Goal: Task Accomplishment & Management: Use online tool/utility

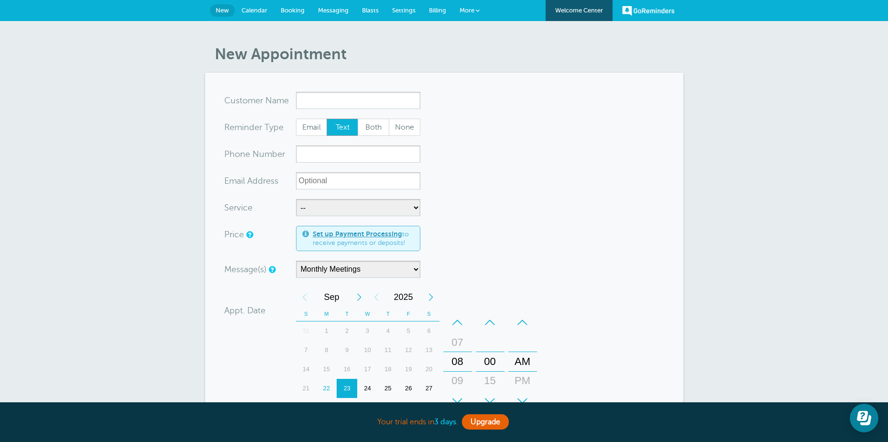
click at [437, 420] on b "3 days" at bounding box center [445, 421] width 22 height 9
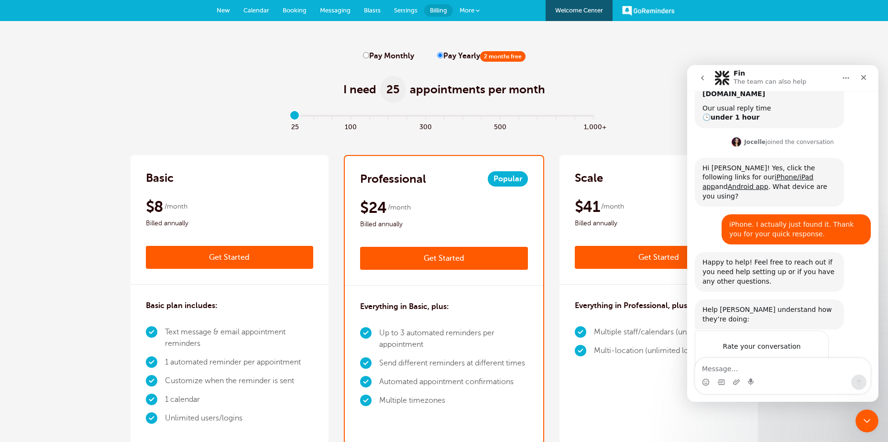
scroll to position [114, 0]
click at [222, 6] on link "New" at bounding box center [223, 10] width 27 height 21
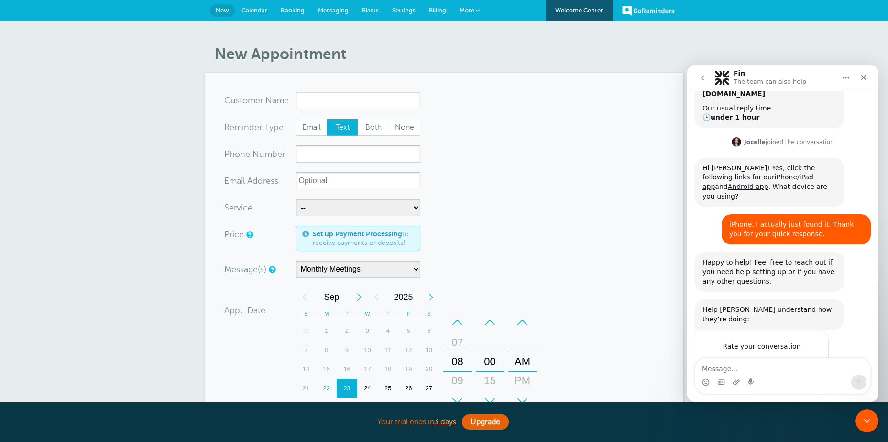
scroll to position [114, 0]
